Goal: Transaction & Acquisition: Purchase product/service

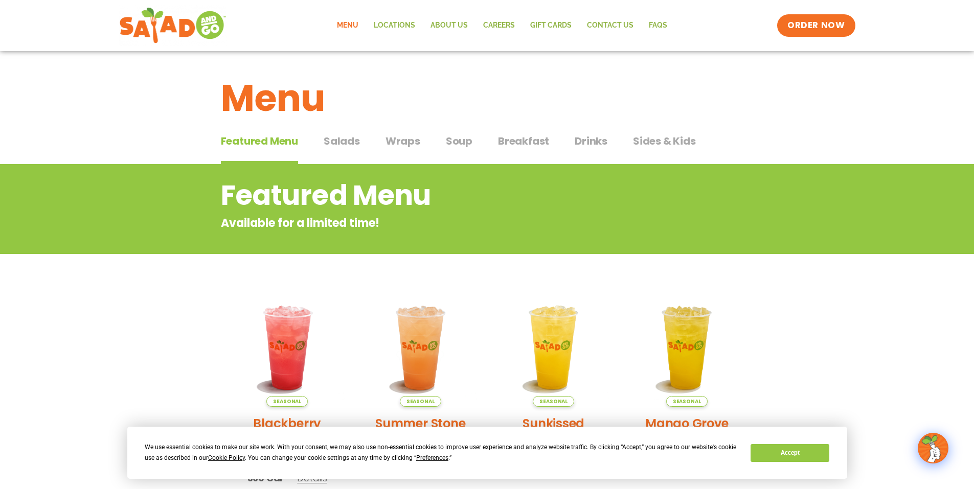
click at [342, 145] on span "Salads" at bounding box center [342, 140] width 36 height 15
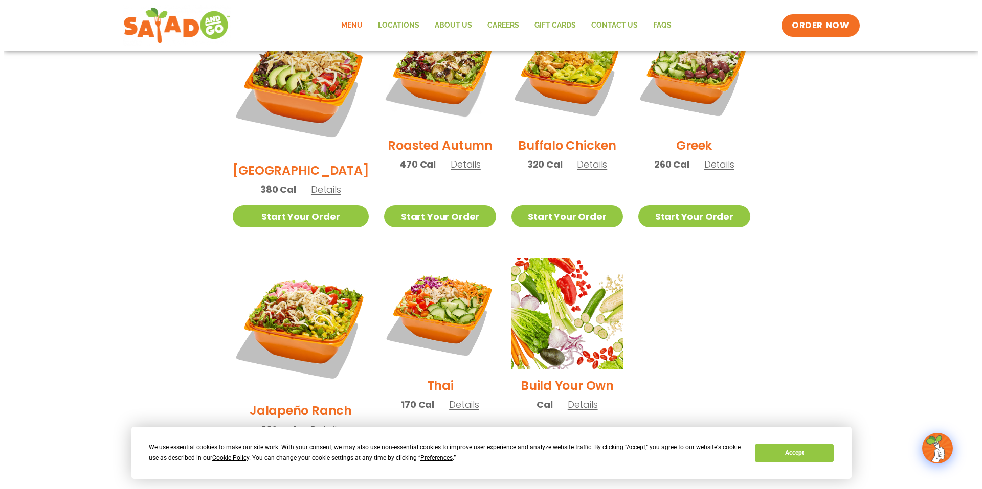
scroll to position [614, 0]
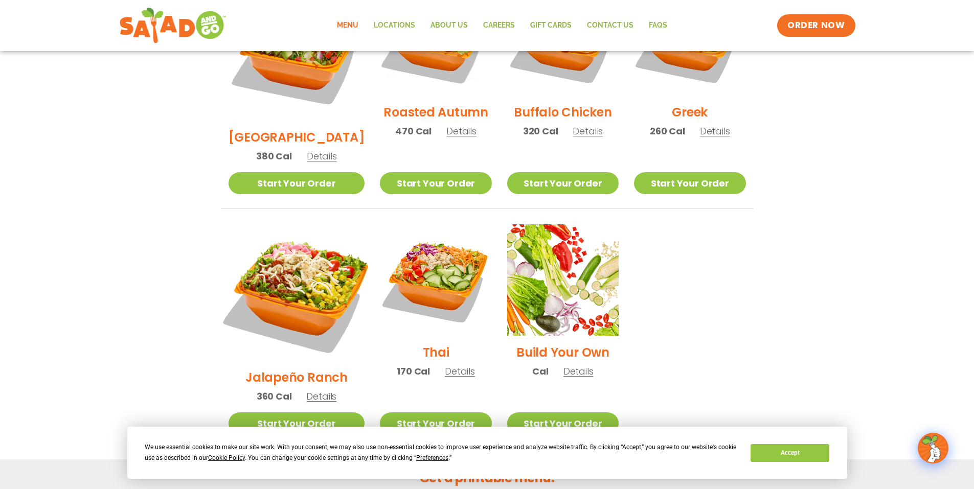
click at [292, 250] on img at bounding box center [296, 293] width 160 height 160
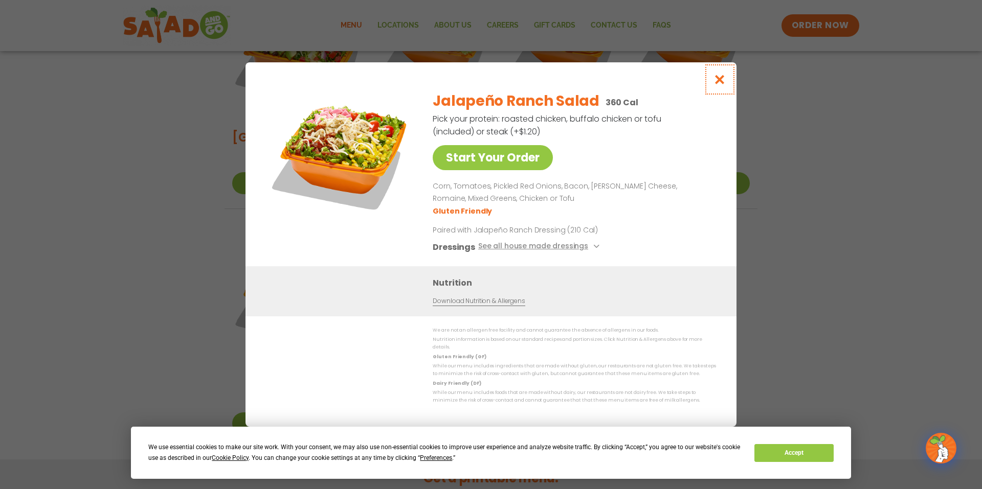
click at [722, 80] on icon "Close modal" at bounding box center [719, 79] width 13 height 11
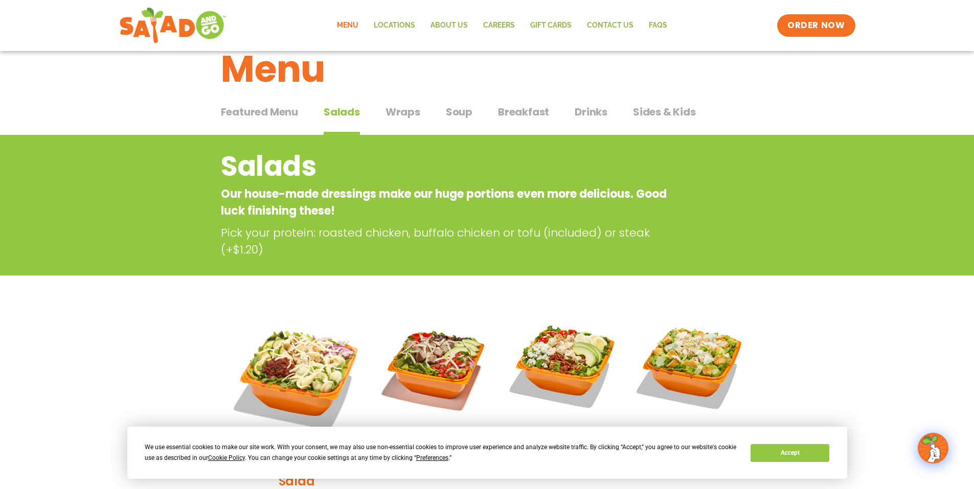
scroll to position [0, 0]
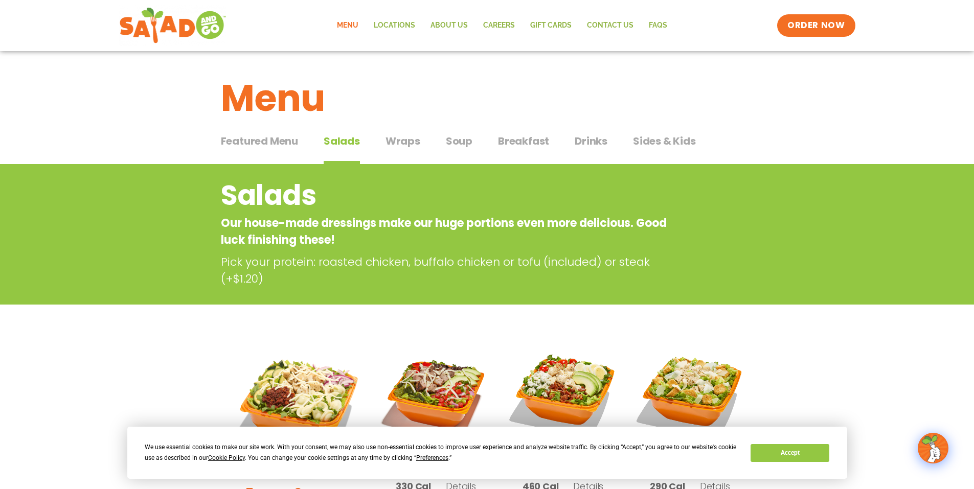
click at [404, 138] on span "Wraps" at bounding box center [403, 140] width 35 height 15
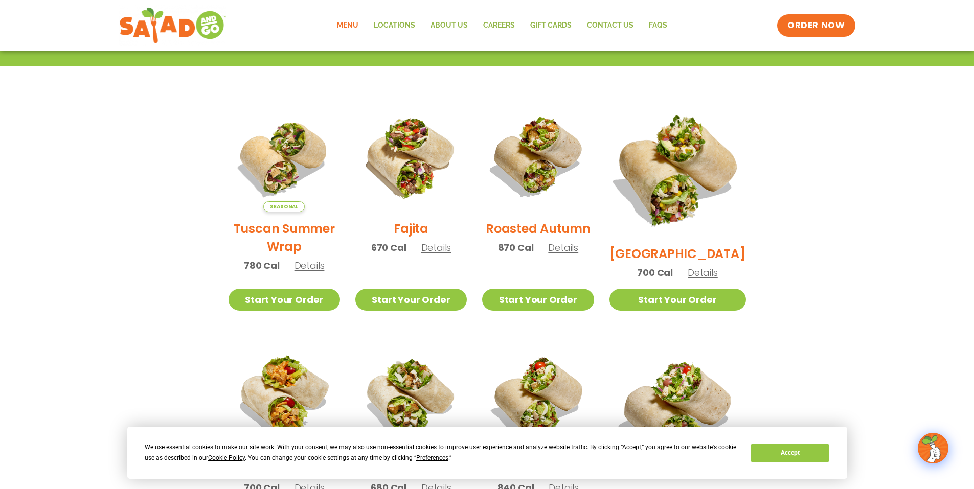
scroll to position [205, 0]
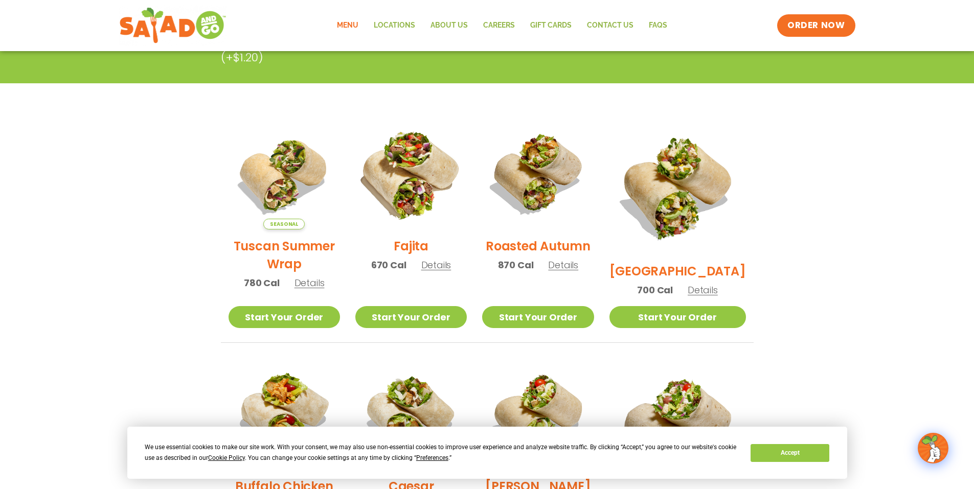
click at [423, 196] on img at bounding box center [411, 173] width 131 height 131
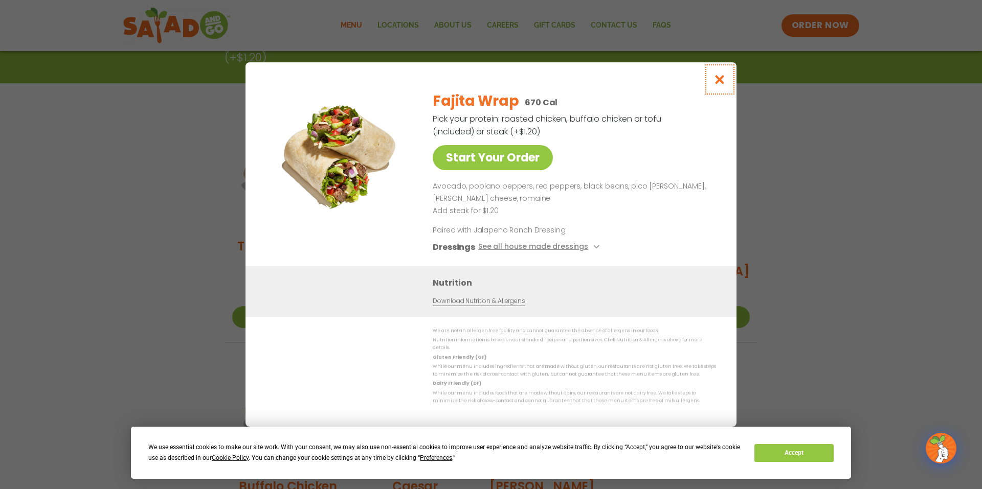
click at [720, 83] on icon "Close modal" at bounding box center [719, 79] width 13 height 11
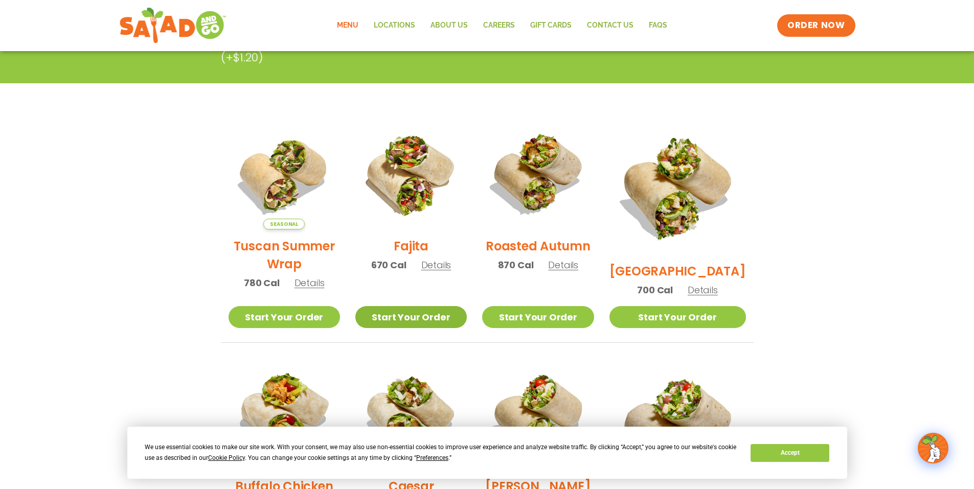
click at [435, 322] on link "Start Your Order" at bounding box center [410, 317] width 111 height 22
